Goal: Task Accomplishment & Management: Complete application form

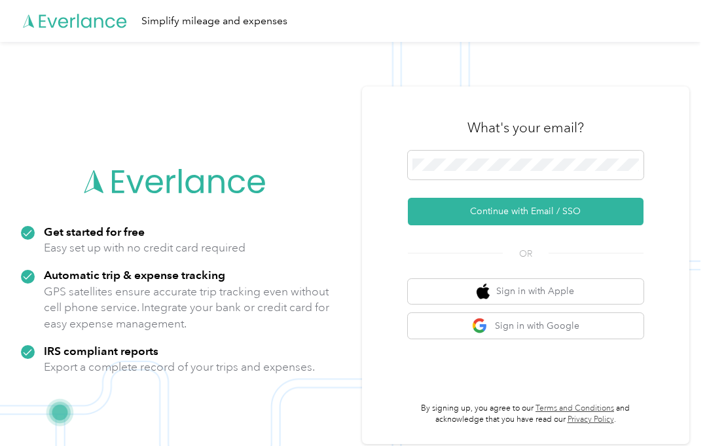
click at [610, 187] on form "Continue with Email / SSO" at bounding box center [526, 188] width 236 height 75
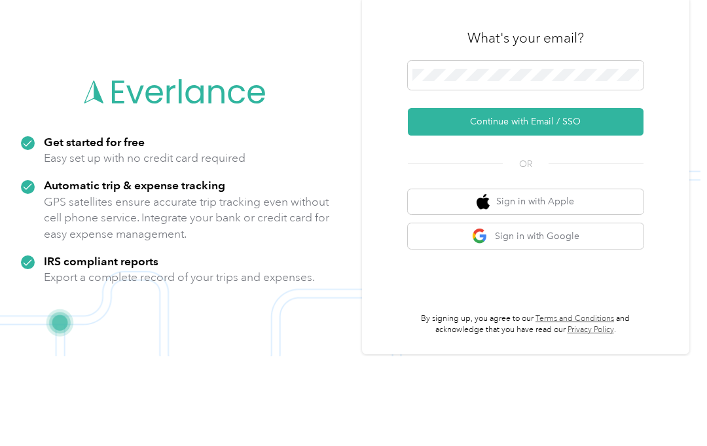
click at [626, 198] on button "Continue with Email / SSO" at bounding box center [526, 211] width 236 height 27
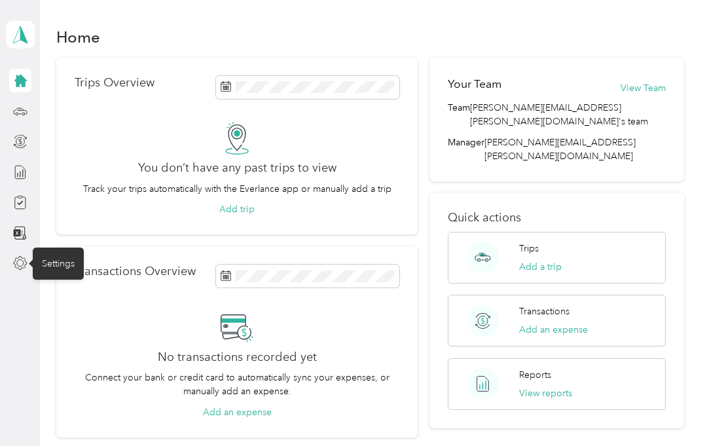
click at [54, 263] on div "Settings" at bounding box center [58, 263] width 51 height 32
click at [18, 251] on div at bounding box center [20, 263] width 22 height 24
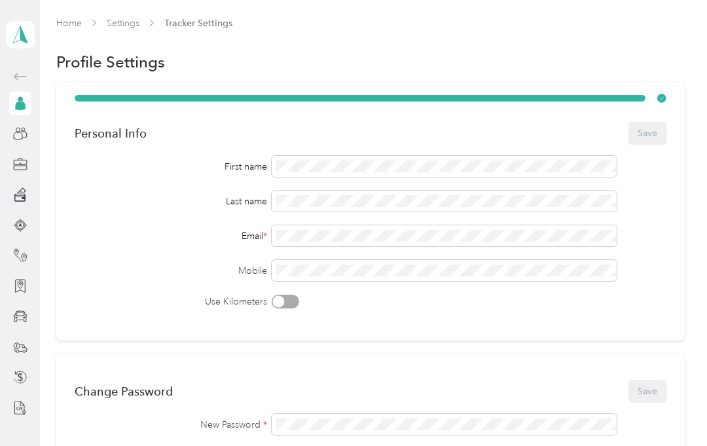
click at [20, 136] on icon at bounding box center [20, 133] width 14 height 14
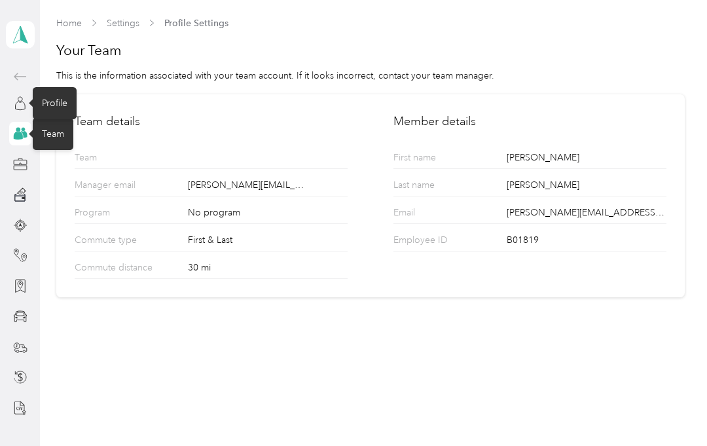
click at [16, 100] on icon at bounding box center [20, 103] width 14 height 14
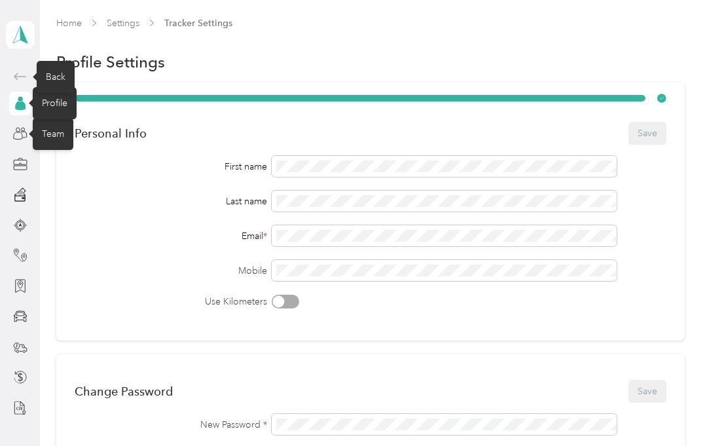
click at [48, 75] on div "Back" at bounding box center [56, 77] width 38 height 32
click at [50, 73] on div "Back" at bounding box center [56, 77] width 38 height 32
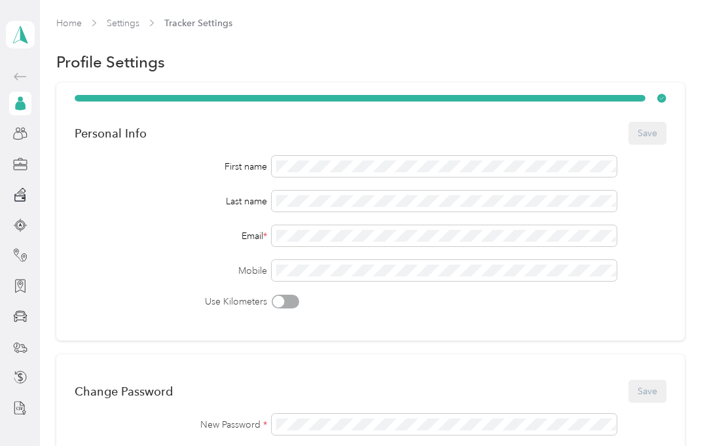
click at [139, 20] on link "Settings" at bounding box center [123, 23] width 33 height 11
click at [119, 22] on link "Settings" at bounding box center [123, 23] width 33 height 11
click at [117, 19] on link "Settings" at bounding box center [123, 23] width 33 height 11
click at [67, 27] on link "Home" at bounding box center [69, 23] width 26 height 11
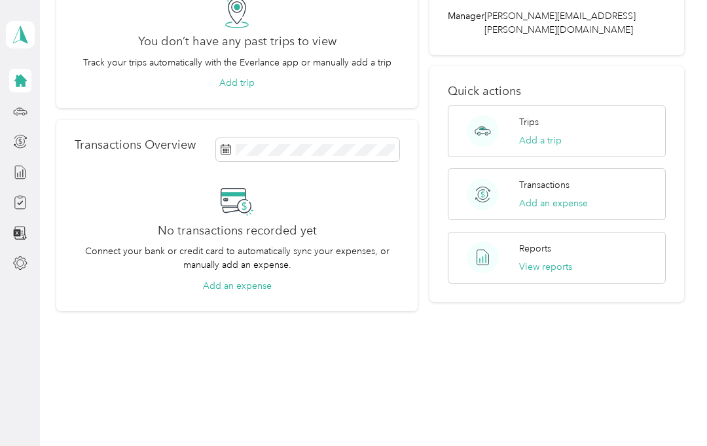
scroll to position [126, 0]
click at [39, 230] on aside "Danny W. Johnson Personal dashboard" at bounding box center [20, 223] width 40 height 446
click at [17, 238] on icon at bounding box center [20, 233] width 14 height 14
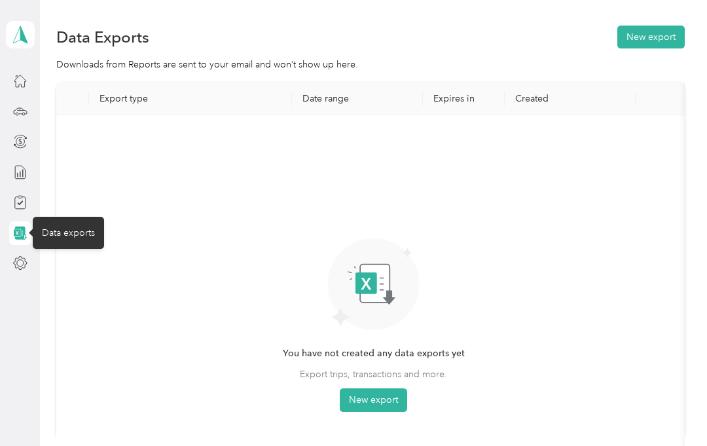
click at [571, 255] on div "You have not created any data exports yet Export trips, transactions and more. …" at bounding box center [374, 282] width 614 height 312
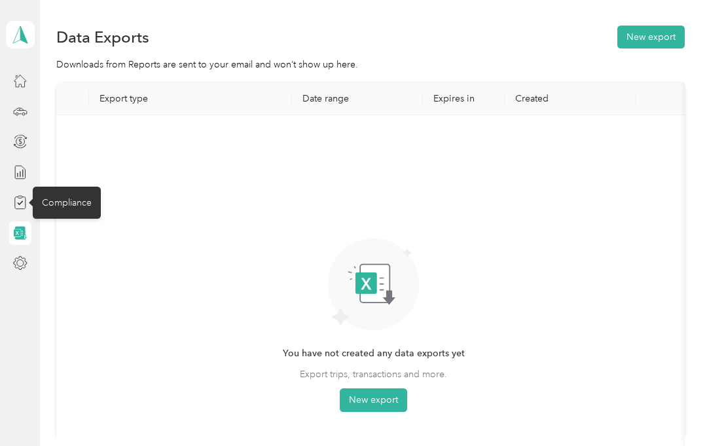
click at [65, 204] on div "Compliance" at bounding box center [67, 203] width 68 height 32
click at [63, 198] on div "Compliance" at bounding box center [67, 203] width 68 height 32
click at [67, 210] on div "Compliance" at bounding box center [67, 203] width 68 height 32
click at [58, 201] on div "Compliance" at bounding box center [67, 203] width 68 height 32
click at [58, 196] on div "Compliance" at bounding box center [67, 203] width 68 height 32
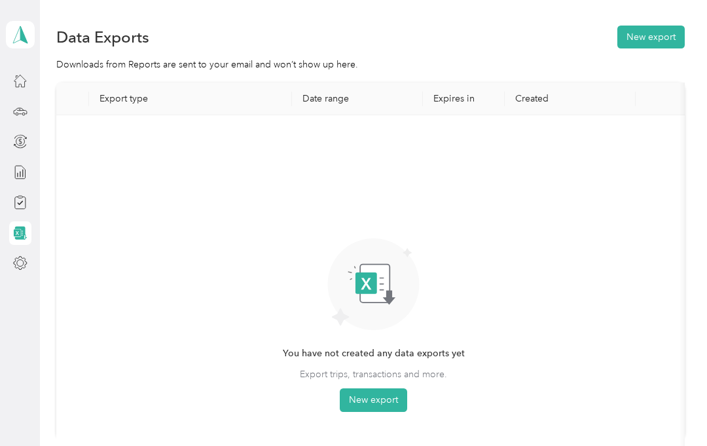
click at [655, 272] on div "You have not created any data exports yet Export trips, transactions and more. …" at bounding box center [374, 282] width 614 height 312
click at [54, 80] on div "Home" at bounding box center [55, 81] width 44 height 32
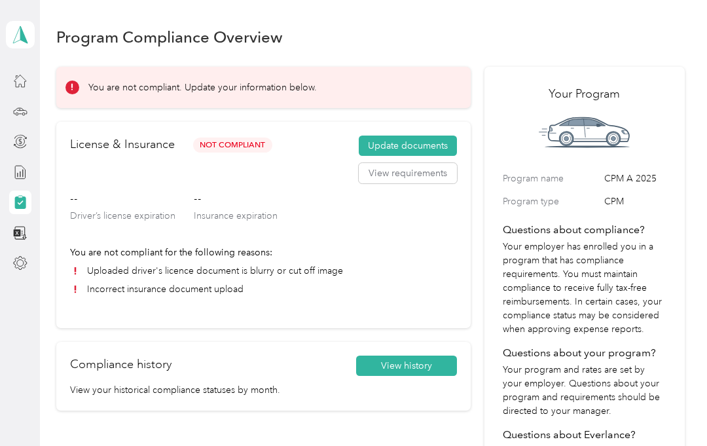
click at [432, 153] on button "Update documents" at bounding box center [408, 146] width 98 height 21
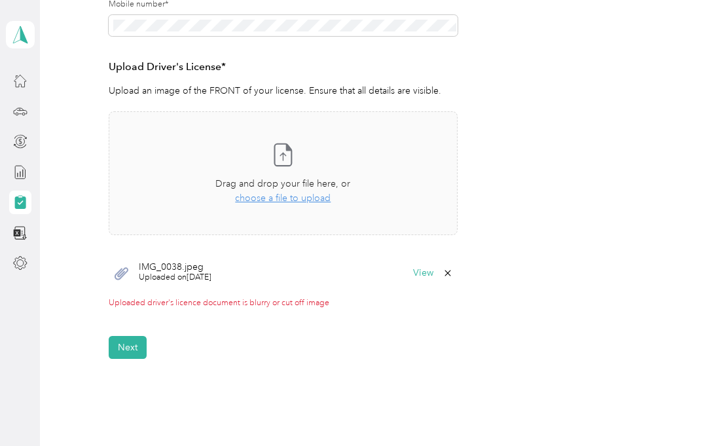
scroll to position [321, 0]
click at [429, 270] on button "View" at bounding box center [423, 272] width 20 height 9
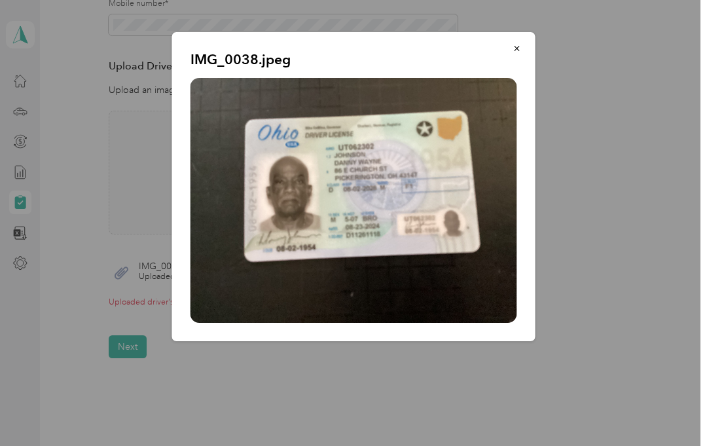
click at [632, 158] on div "IMG_0038.jpeg" at bounding box center [535, 188] width 363 height 313
click at [517, 44] on icon "button" at bounding box center [517, 48] width 9 height 9
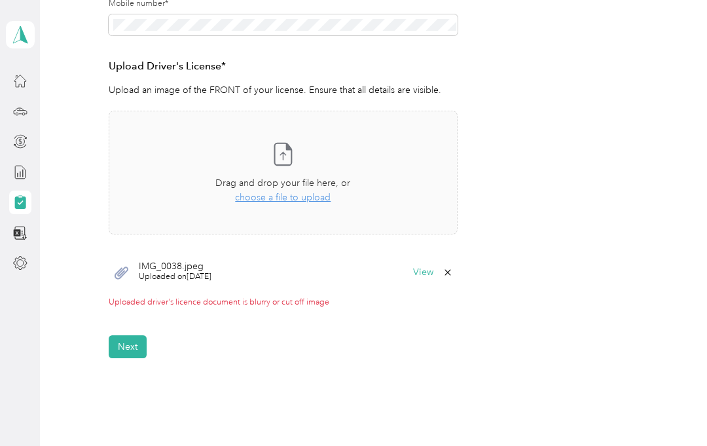
click at [453, 270] on icon at bounding box center [448, 272] width 10 height 10
click at [422, 283] on button "Yes" at bounding box center [420, 280] width 26 height 21
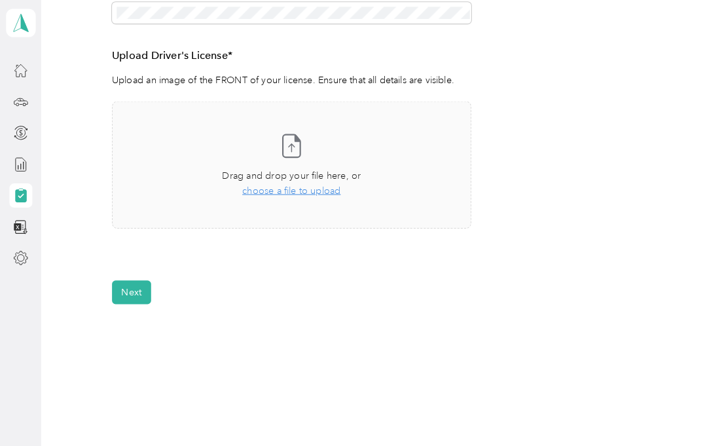
click at [306, 192] on span "choose a file to upload" at bounding box center [283, 197] width 96 height 11
click at [289, 192] on span "choose a file to upload" at bounding box center [283, 197] width 96 height 11
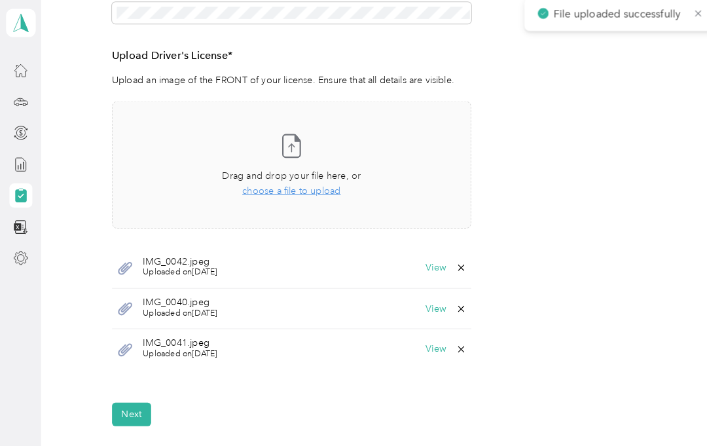
click at [433, 268] on button "View" at bounding box center [423, 272] width 20 height 9
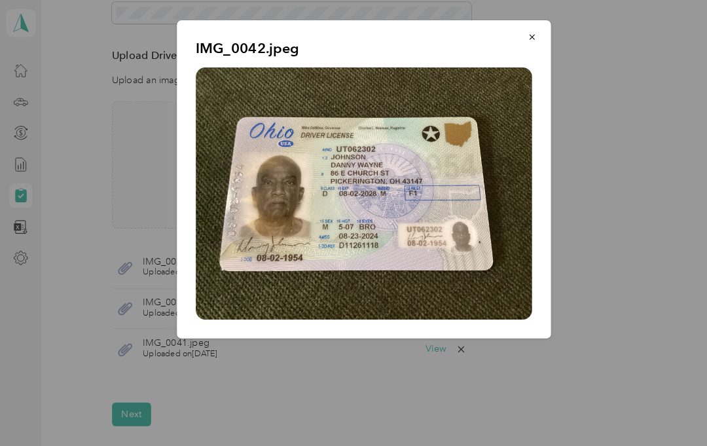
click at [524, 40] on button "button" at bounding box center [516, 48] width 27 height 23
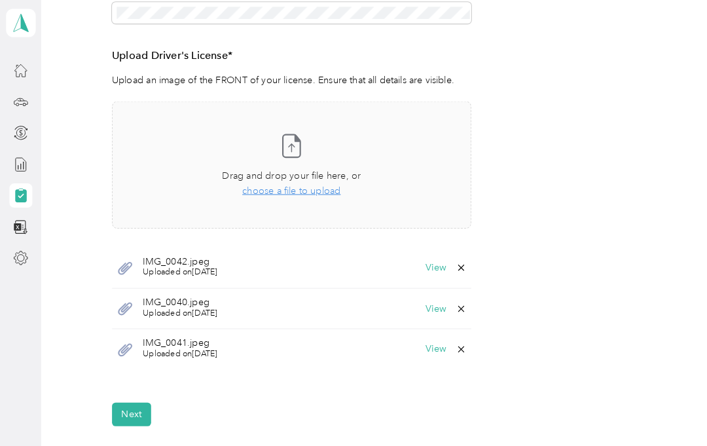
click at [379, 299] on div "IMG_0040.jpeg Uploaded on [DATE] View" at bounding box center [283, 313] width 349 height 40
click at [211, 311] on span "Uploaded on [DATE]" at bounding box center [175, 317] width 73 height 12
click at [202, 311] on span "Uploaded on [DATE]" at bounding box center [175, 317] width 73 height 12
click at [433, 308] on button "View" at bounding box center [423, 312] width 20 height 9
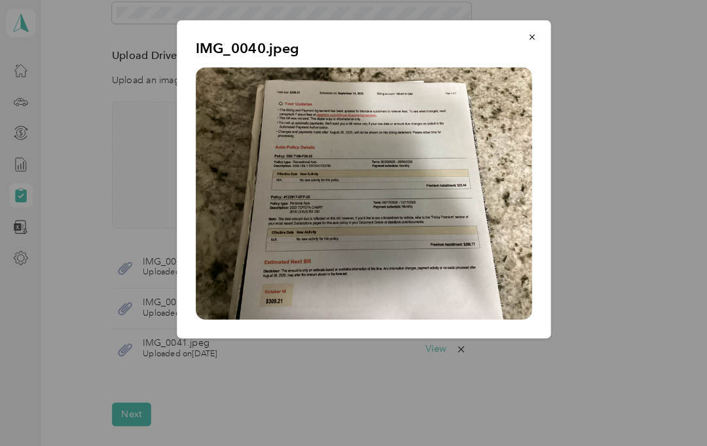
click at [515, 46] on button "button" at bounding box center [516, 48] width 27 height 23
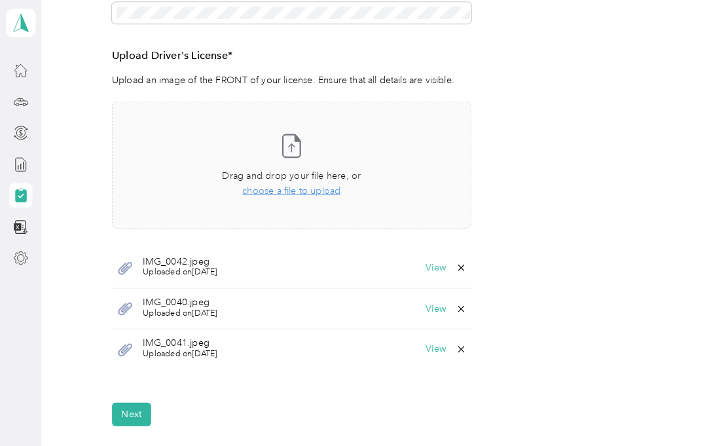
click at [427, 347] on button "View" at bounding box center [423, 351] width 20 height 9
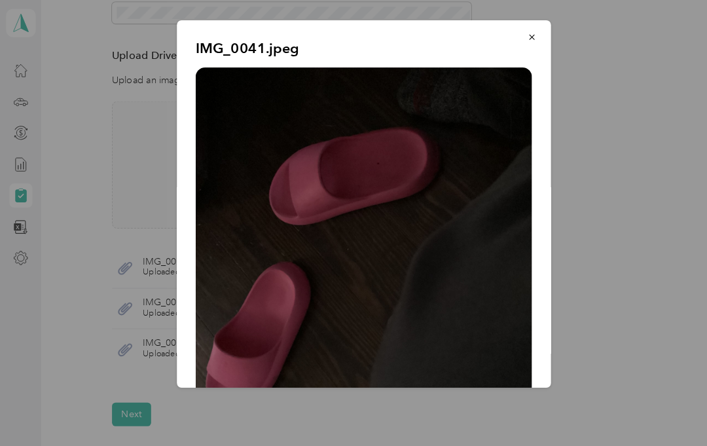
click at [523, 37] on button "button" at bounding box center [516, 48] width 27 height 23
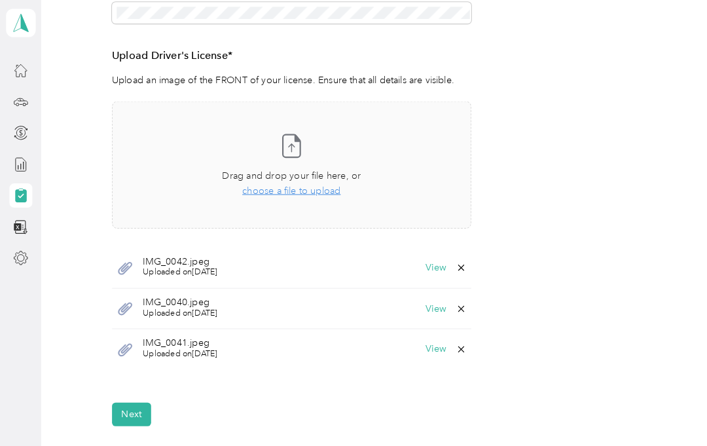
click at [453, 346] on icon at bounding box center [448, 351] width 10 height 10
click at [422, 348] on button "Yes" at bounding box center [420, 358] width 26 height 21
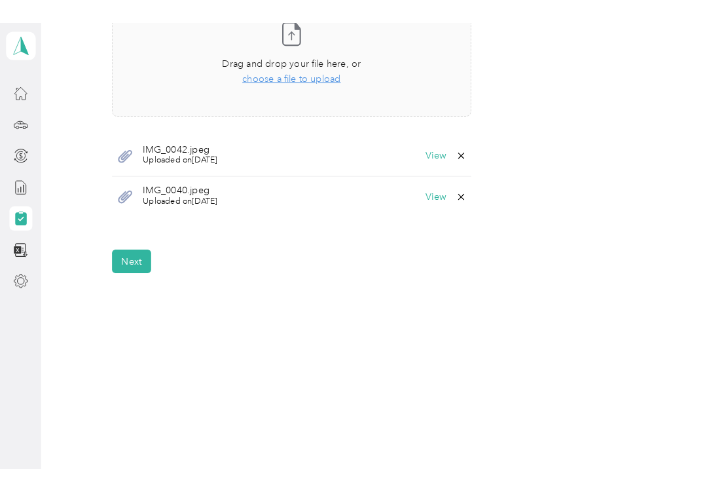
scroll to position [450, 0]
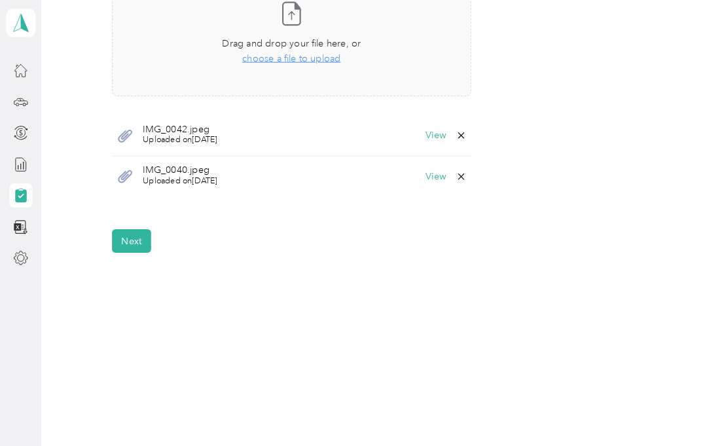
click at [291, 168] on div "IMG_0040.jpeg Uploaded on [DATE] View" at bounding box center [283, 183] width 349 height 39
click at [430, 177] on div "IMG_0040.jpeg Uploaded on [DATE] View" at bounding box center [283, 183] width 349 height 39
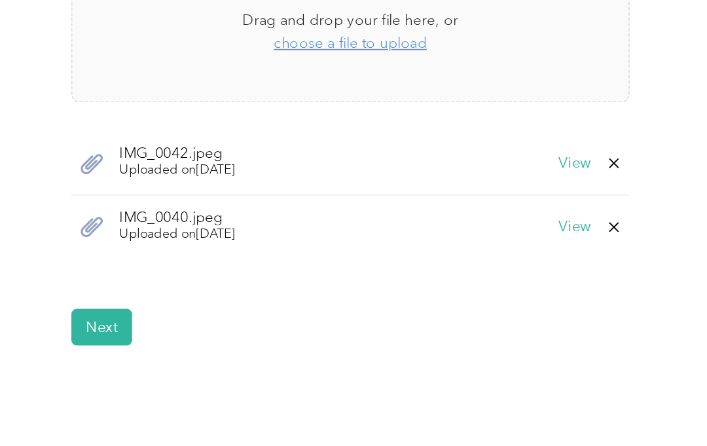
click at [413, 179] on button "View" at bounding box center [423, 183] width 20 height 9
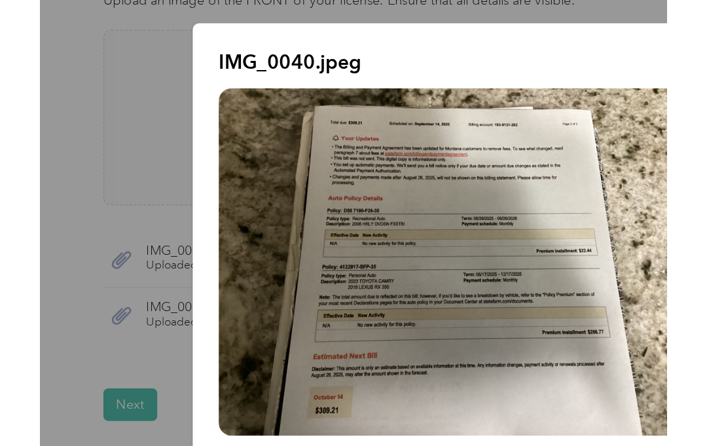
scroll to position [393, 0]
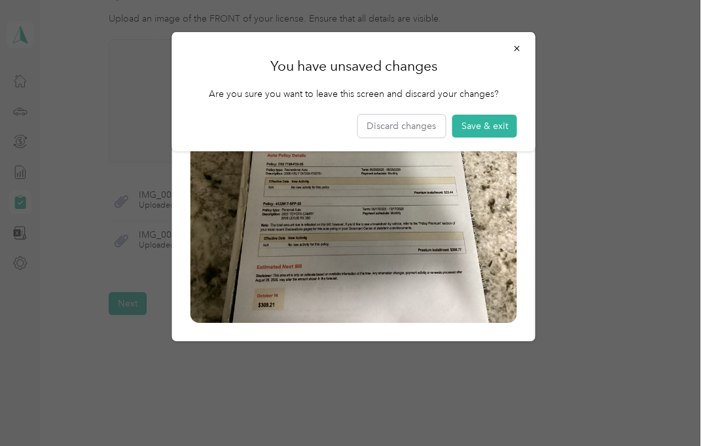
click at [524, 54] on button "button" at bounding box center [516, 48] width 27 height 23
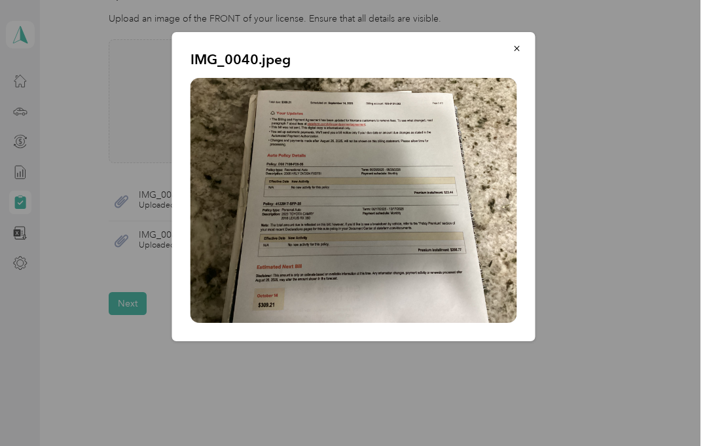
click at [517, 54] on button "button" at bounding box center [516, 48] width 27 height 23
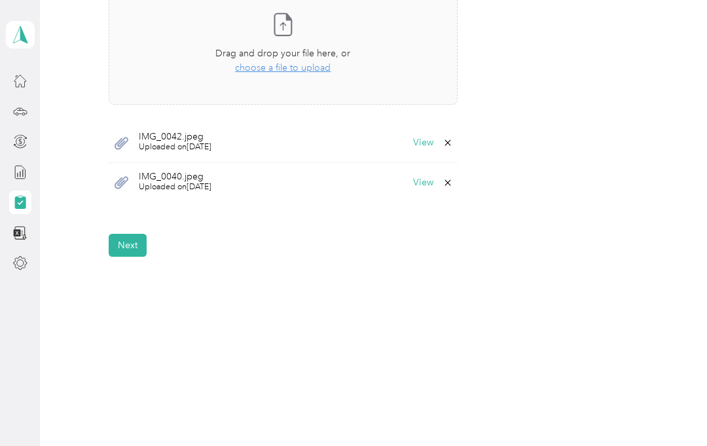
scroll to position [450, 0]
click at [128, 245] on button "Next" at bounding box center [128, 246] width 38 height 23
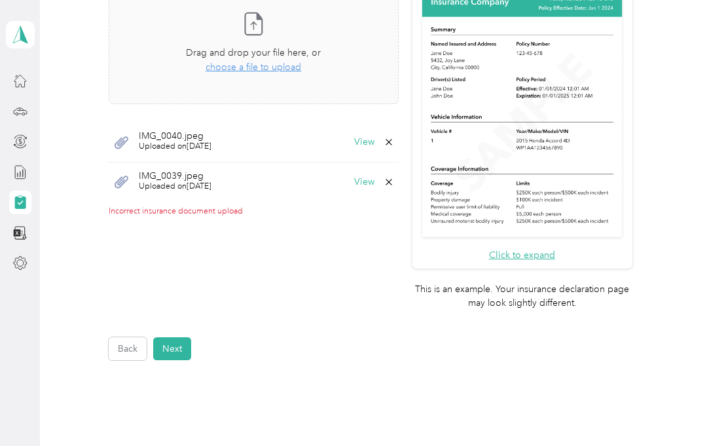
scroll to position [392, 0]
click at [374, 143] on button "View" at bounding box center [364, 142] width 20 height 9
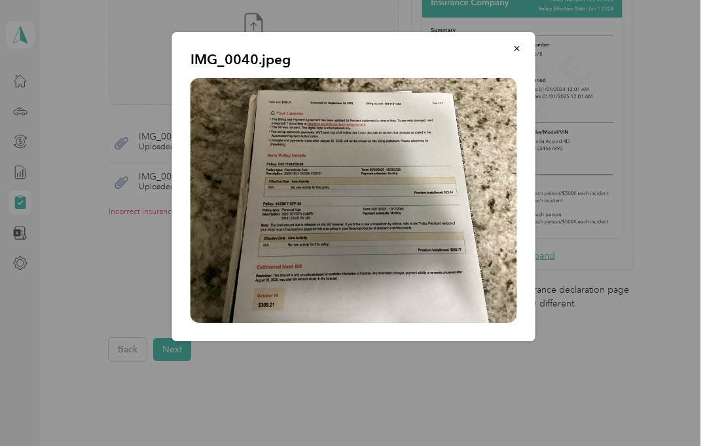
click at [519, 47] on icon "button" at bounding box center [516, 48] width 5 height 5
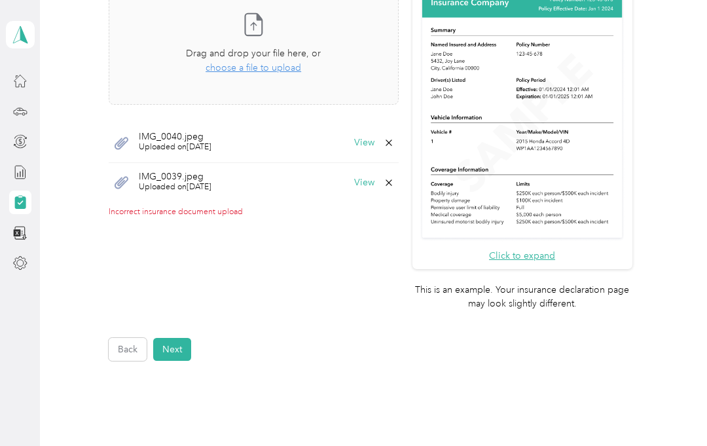
click at [374, 180] on button "View" at bounding box center [364, 182] width 20 height 9
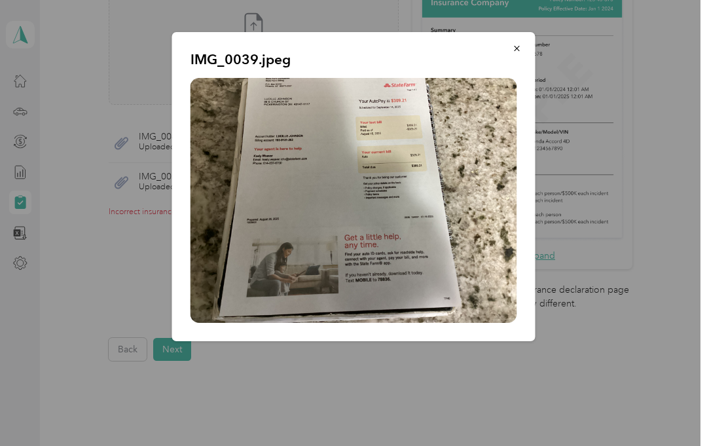
click at [522, 50] on button "button" at bounding box center [516, 48] width 27 height 23
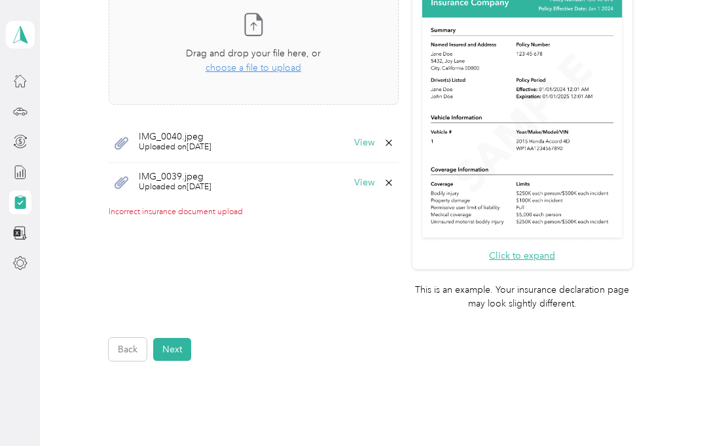
click at [183, 338] on button "Next" at bounding box center [172, 349] width 38 height 23
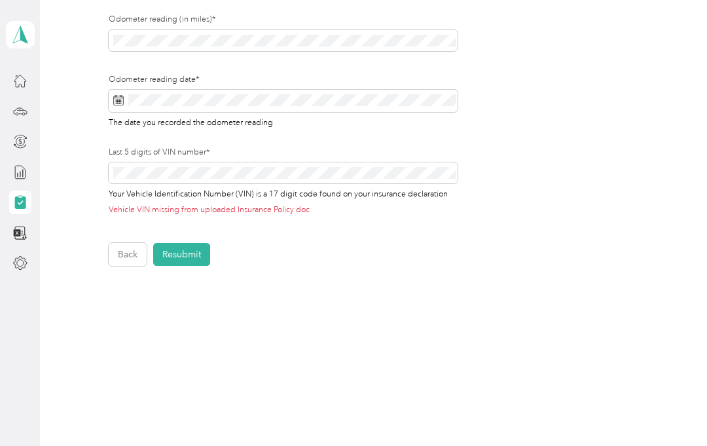
scroll to position [493, 0]
click at [132, 254] on button "Back" at bounding box center [128, 254] width 38 height 23
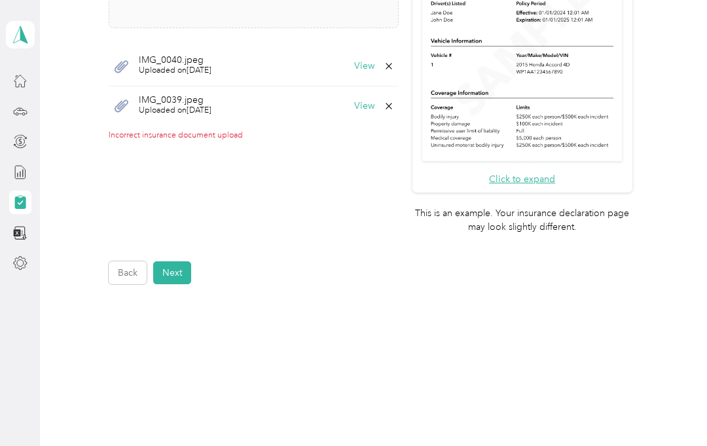
click at [138, 261] on button "Back" at bounding box center [128, 272] width 38 height 23
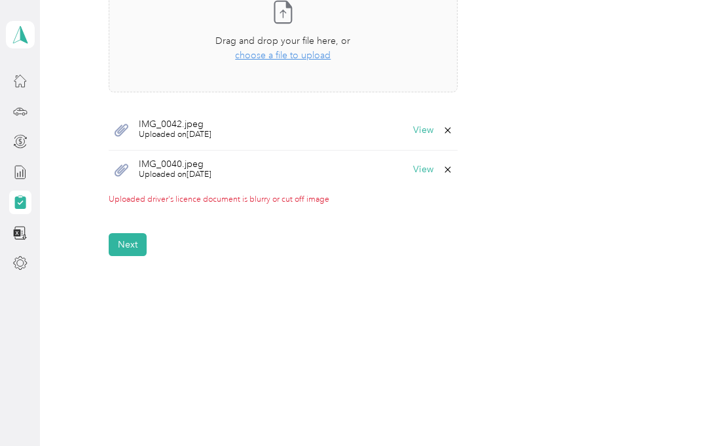
scroll to position [461, 0]
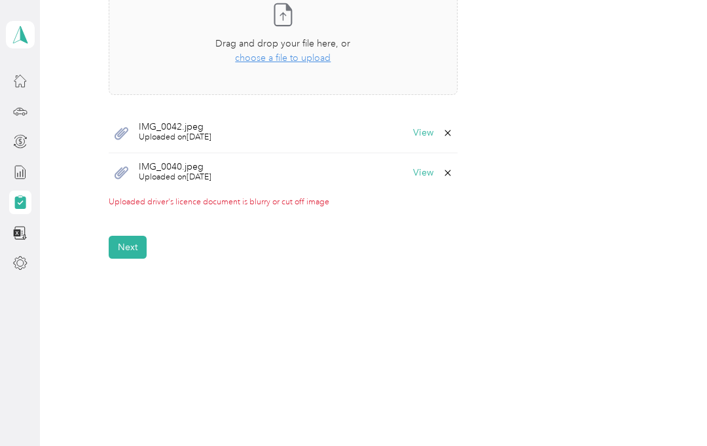
click at [433, 132] on button "View" at bounding box center [423, 132] width 20 height 9
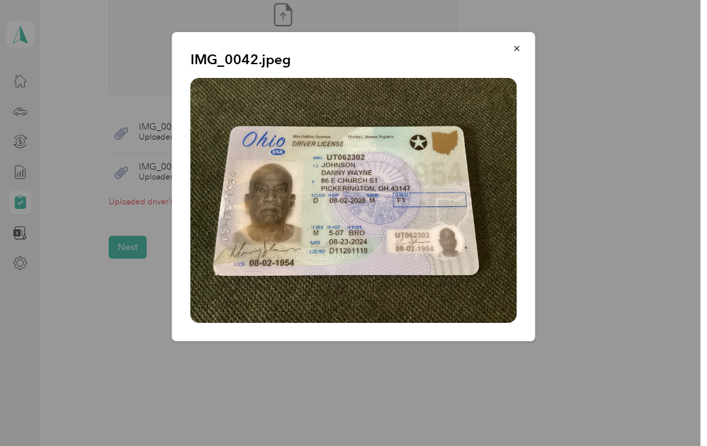
click at [520, 46] on icon "button" at bounding box center [517, 48] width 9 height 9
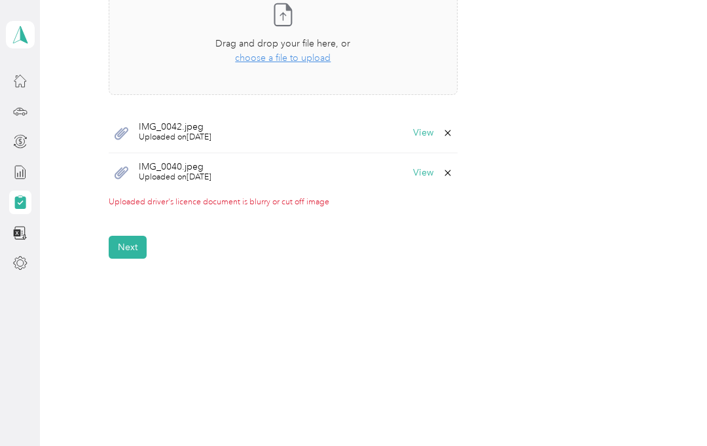
click at [453, 173] on icon at bounding box center [448, 173] width 10 height 10
click at [428, 175] on button "Yes" at bounding box center [420, 180] width 26 height 21
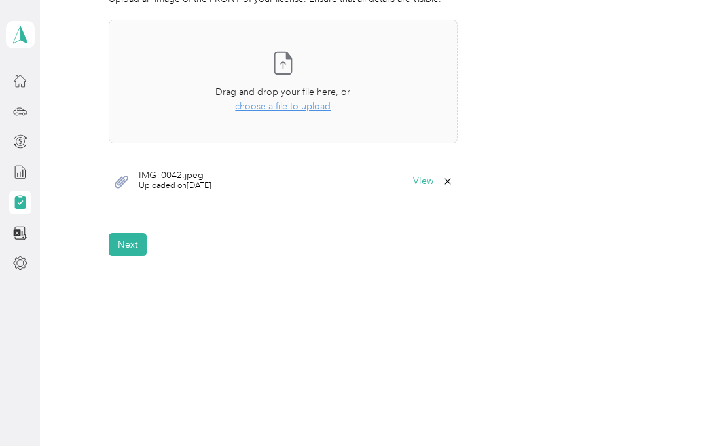
scroll to position [410, 0]
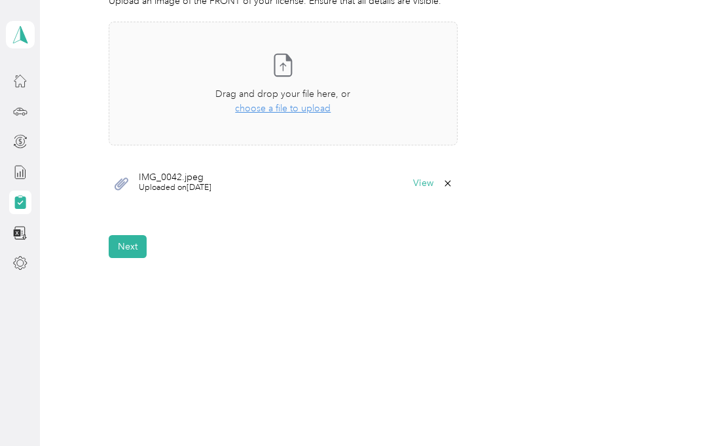
click at [431, 181] on button "View" at bounding box center [423, 183] width 20 height 9
click at [433, 179] on button "View" at bounding box center [423, 183] width 20 height 9
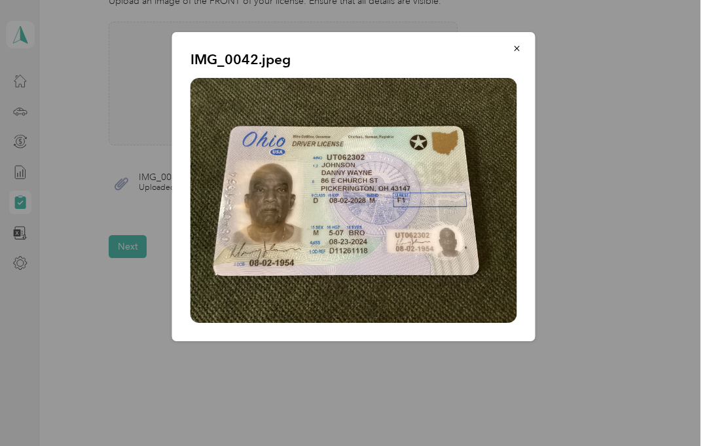
click at [528, 46] on button "button" at bounding box center [516, 48] width 27 height 23
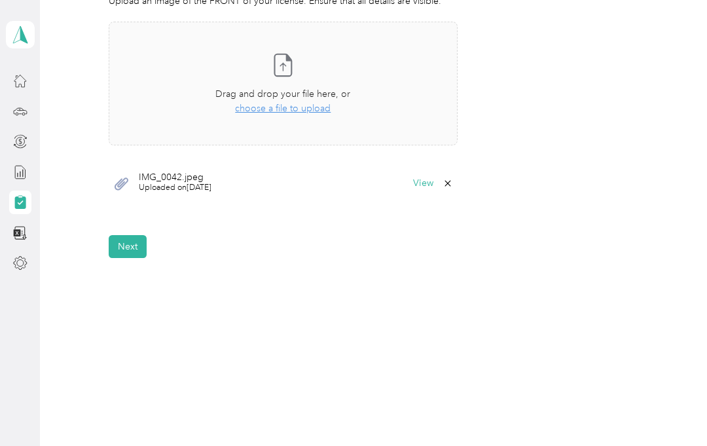
click at [137, 242] on button "Next" at bounding box center [128, 246] width 38 height 23
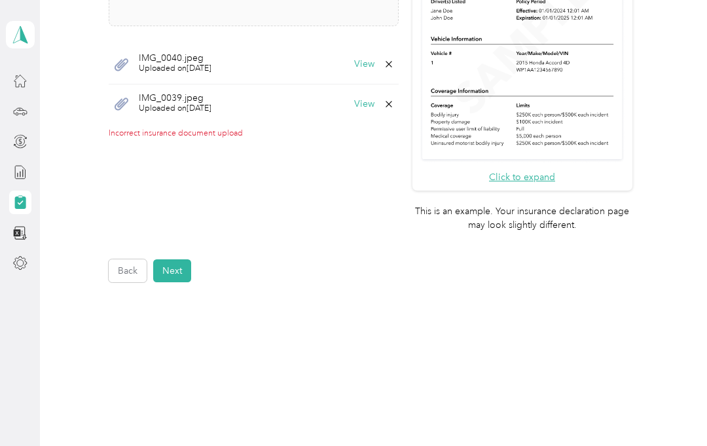
scroll to position [468, 0]
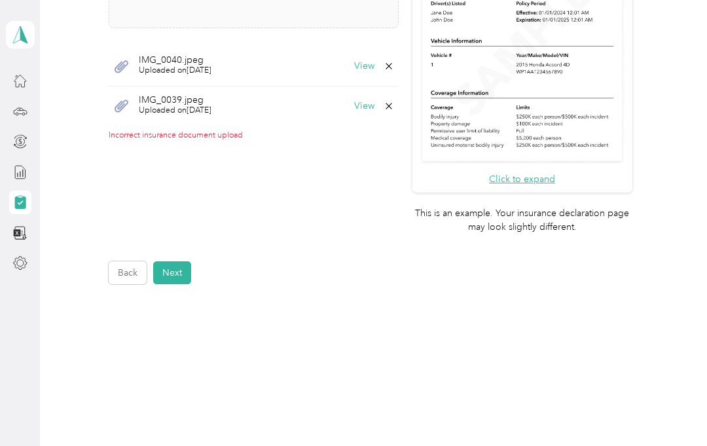
click at [183, 261] on button "Next" at bounding box center [172, 272] width 38 height 23
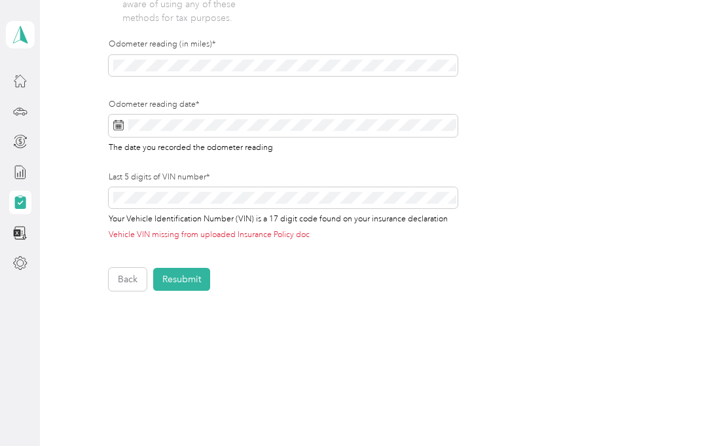
click at [189, 280] on button "Resubmit" at bounding box center [181, 279] width 57 height 23
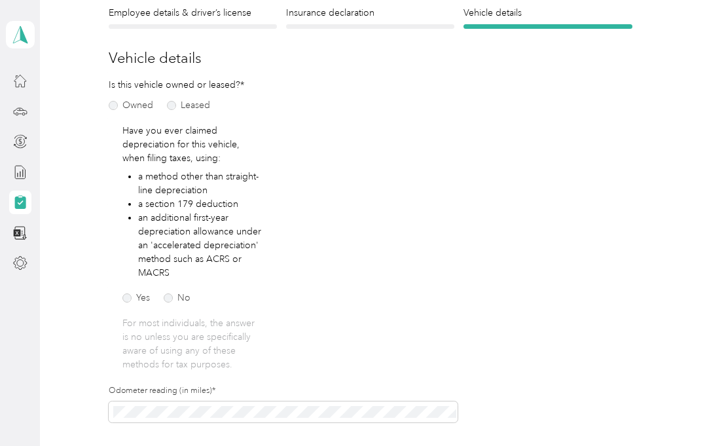
scroll to position [16, 0]
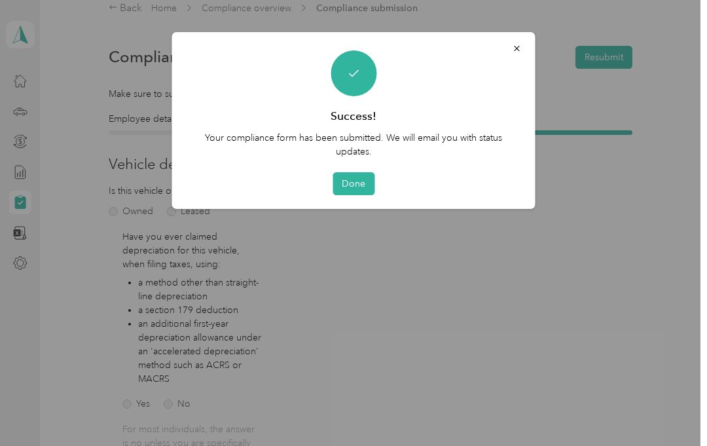
click at [360, 179] on button "Done" at bounding box center [354, 183] width 42 height 23
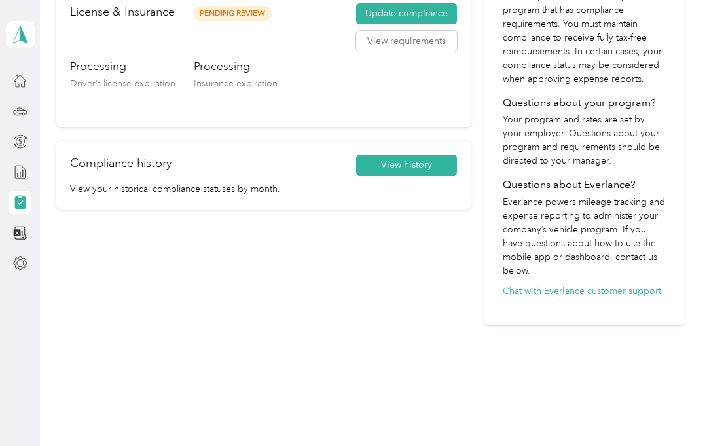
scroll to position [249, 0]
